Goal: Navigation & Orientation: Find specific page/section

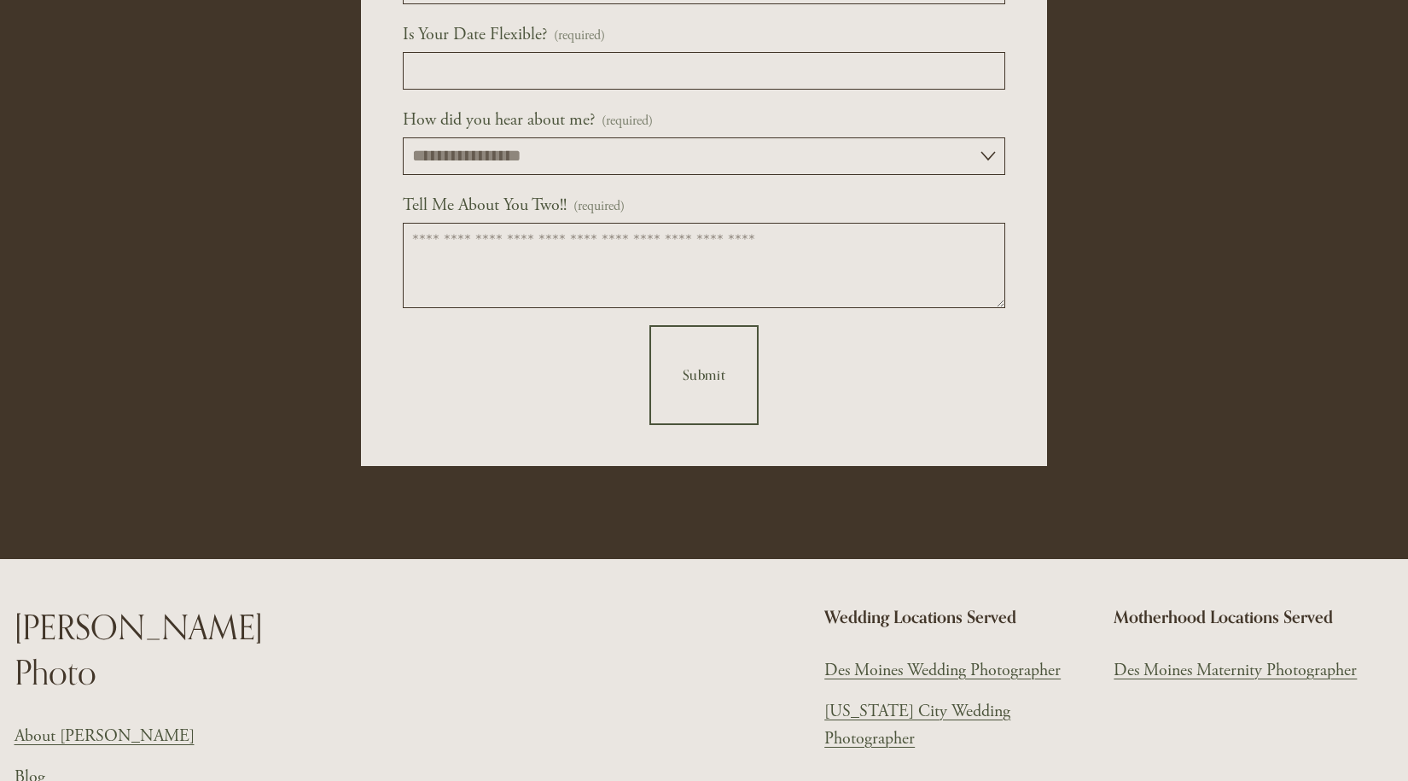
scroll to position [8310, 0]
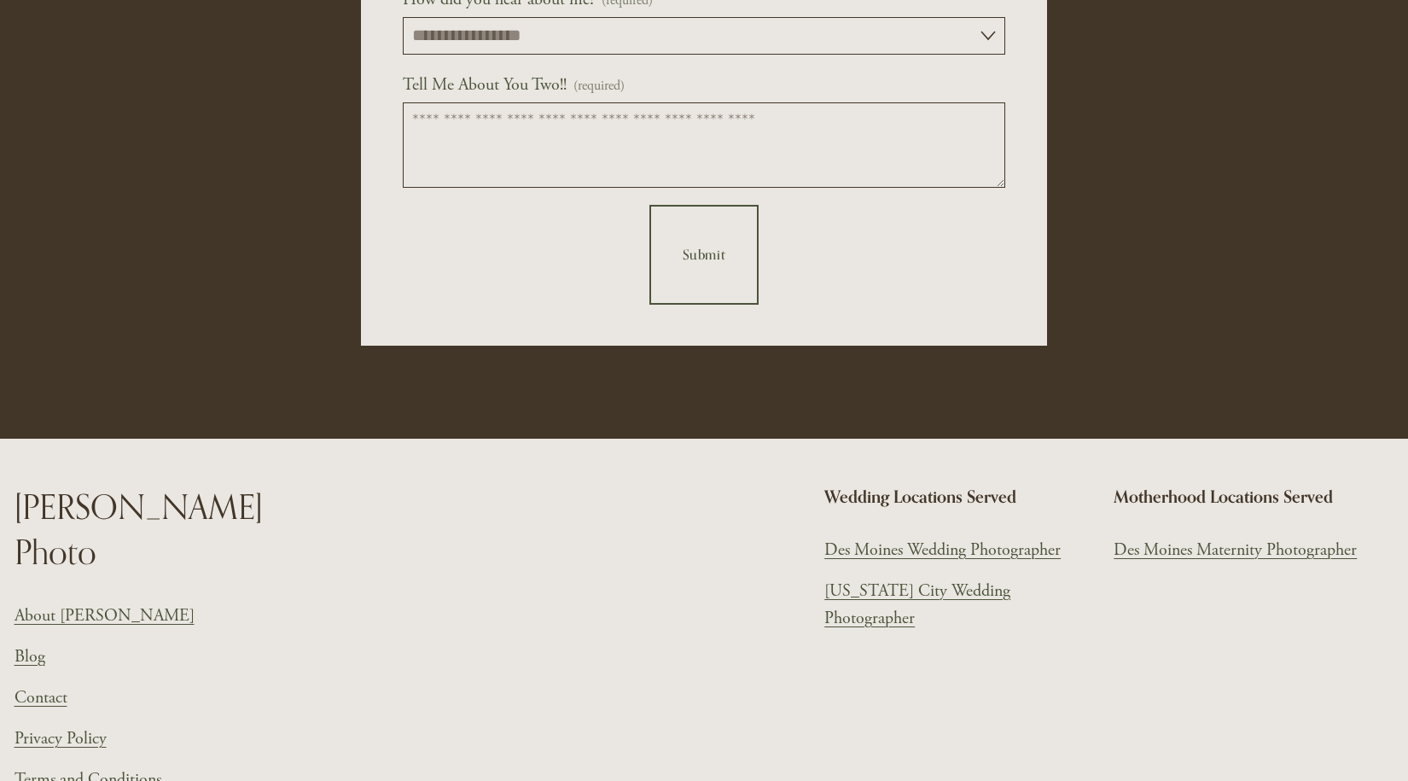
click at [912, 578] on link "[US_STATE] City Wedding Photographer" at bounding box center [964, 605] width 280 height 55
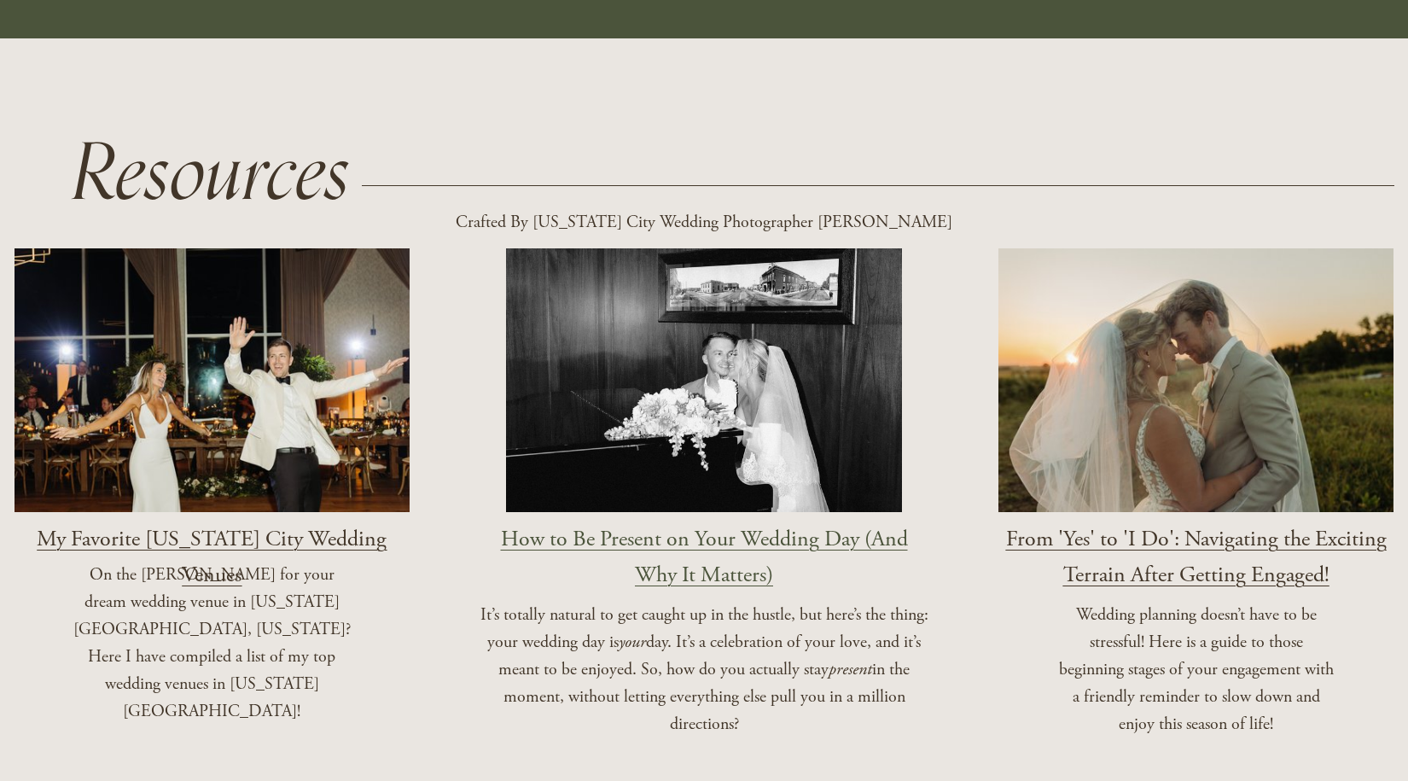
scroll to position [1818, 0]
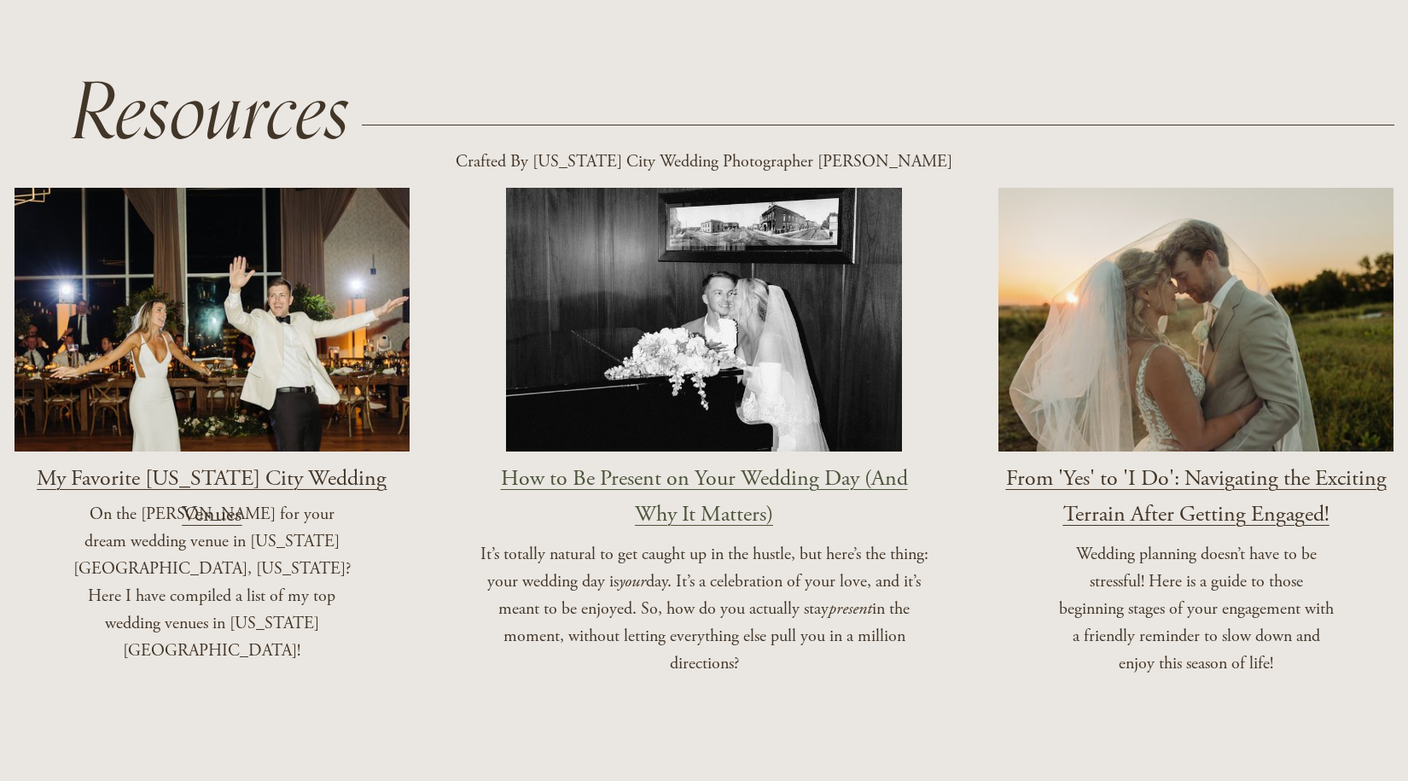
click at [300, 464] on span "My Favorite [US_STATE] City Wedding Venues" at bounding box center [212, 495] width 350 height 63
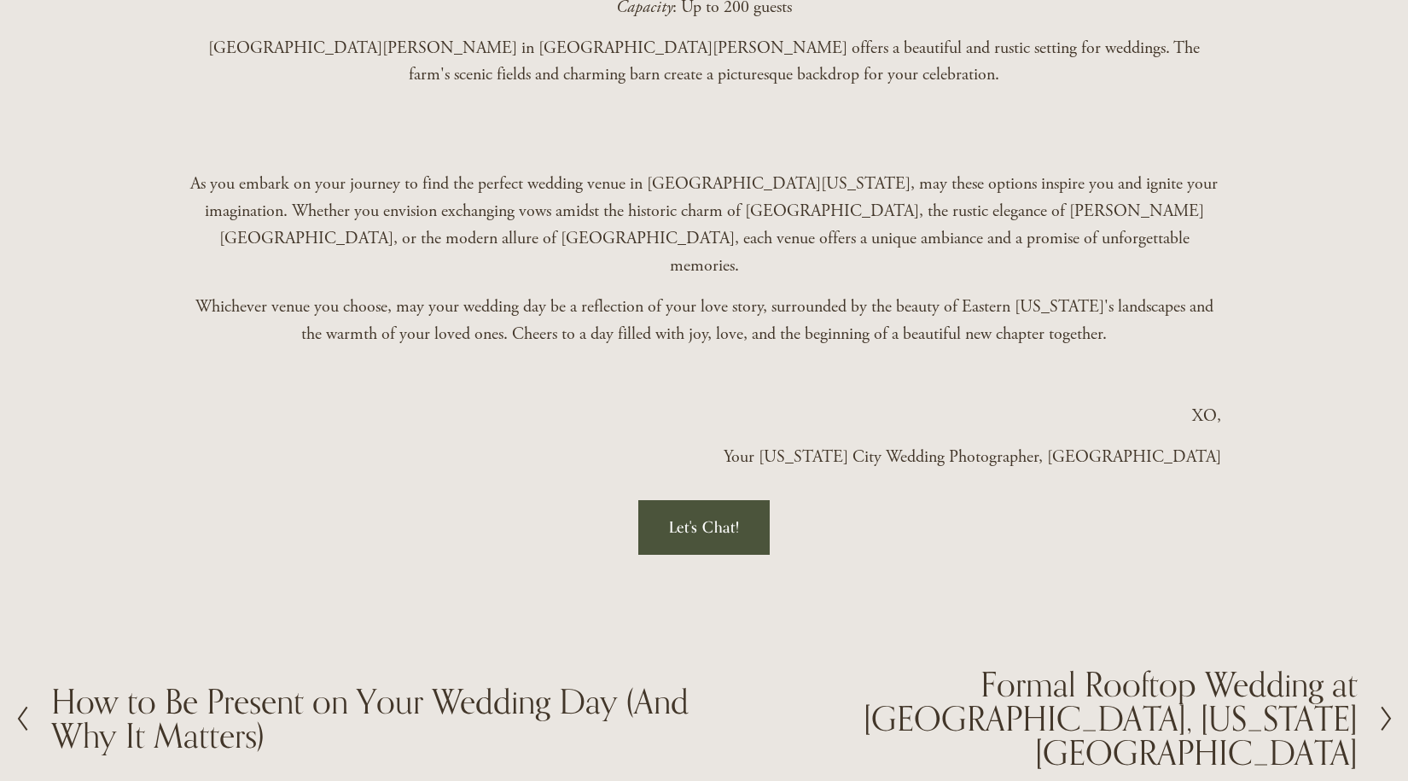
scroll to position [3213, 0]
